Goal: Entertainment & Leisure: Consume media (video, audio)

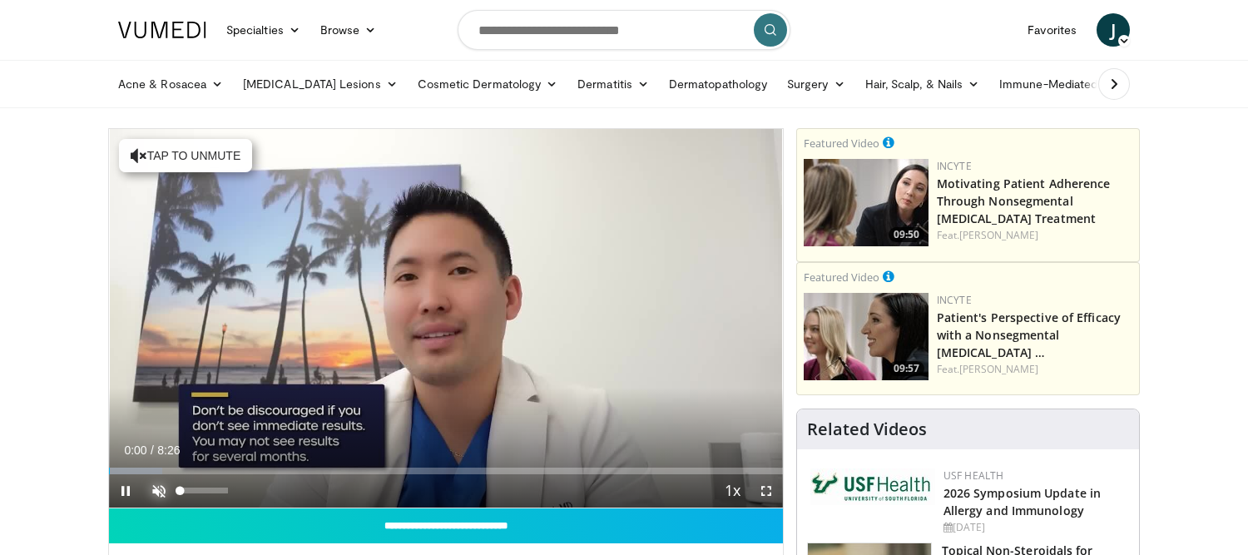
click at [166, 491] on span "Video Player" at bounding box center [158, 490] width 33 height 33
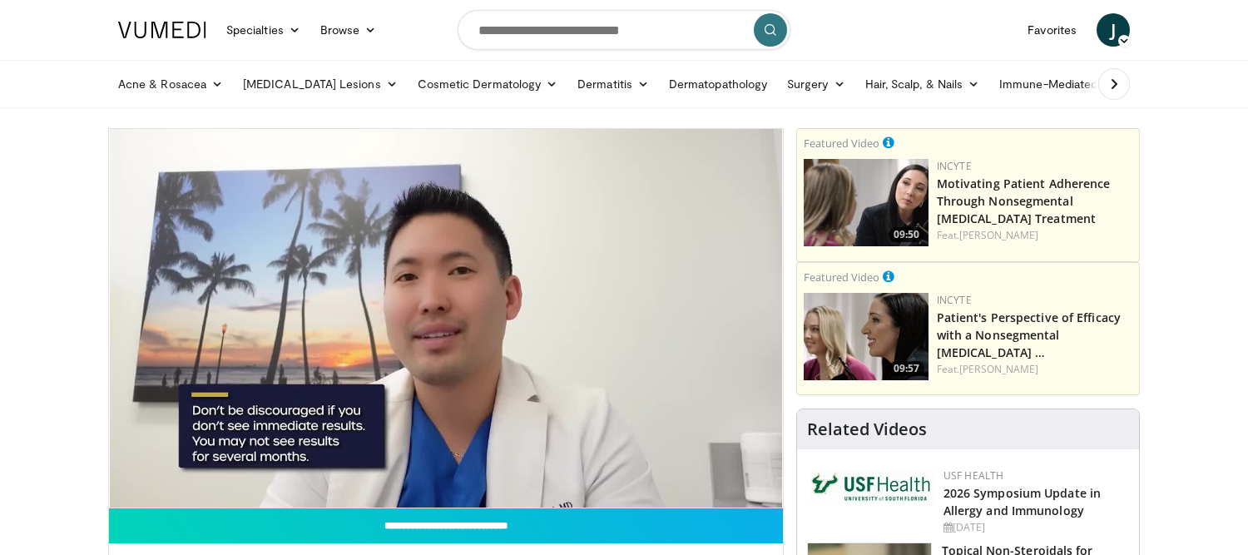
drag, startPoint x: 230, startPoint y: 494, endPoint x: 202, endPoint y: 487, distance: 28.2
click at [202, 487] on div "Volume Level" at bounding box center [191, 490] width 22 height 6
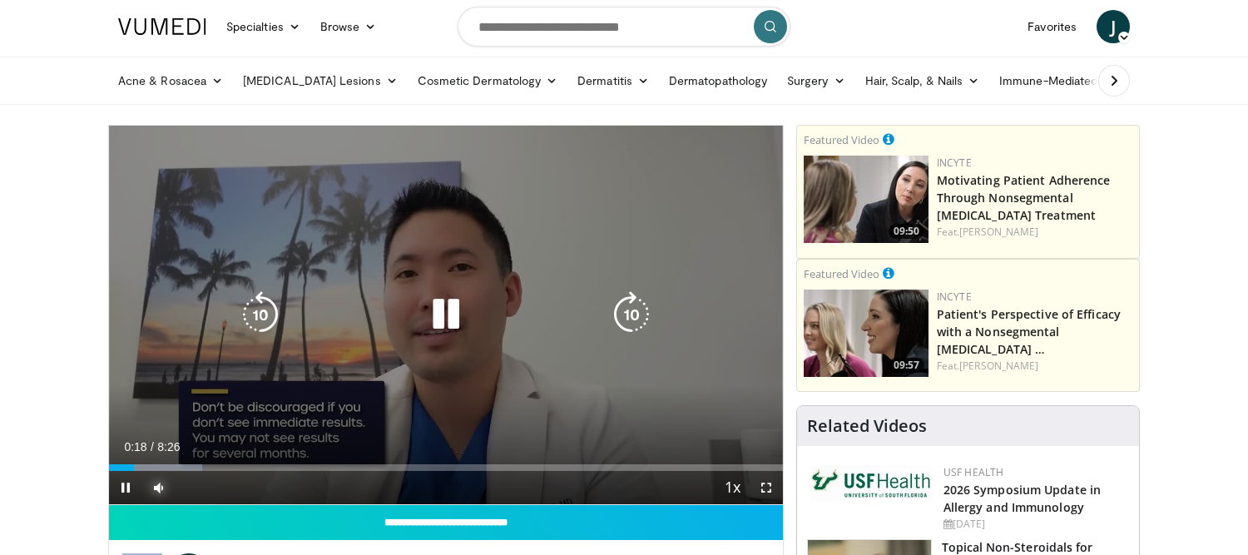
scroll to position [7, 0]
